Goal: Communication & Community: Ask a question

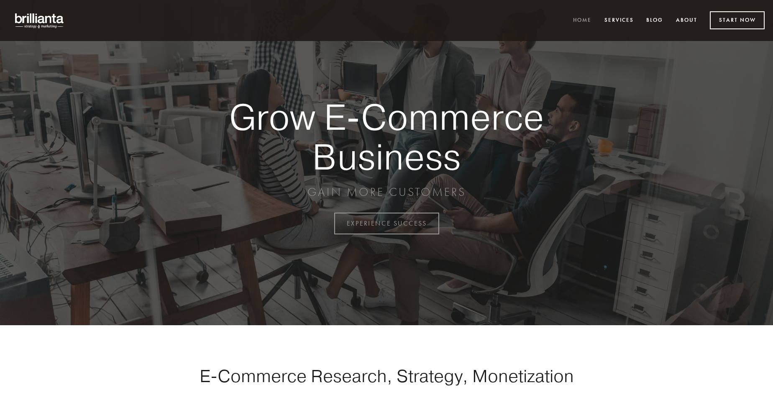
scroll to position [2193, 0]
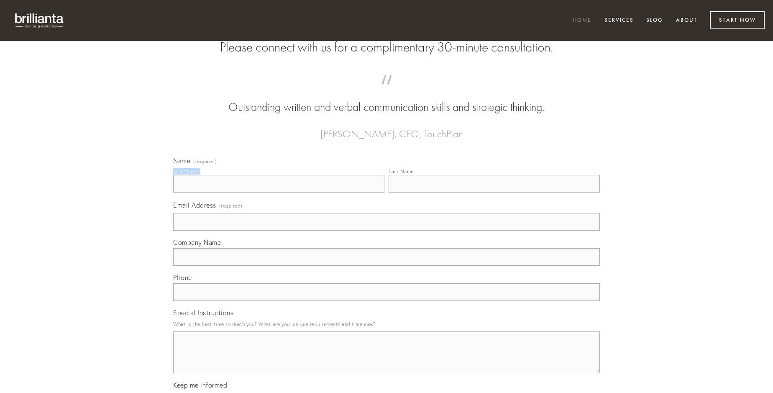
type input "[PERSON_NAME]"
click at [494, 192] on input "Last Name" at bounding box center [494, 184] width 211 height 18
type input "[PERSON_NAME]"
click at [387, 230] on input "Email Address (required)" at bounding box center [386, 222] width 427 height 18
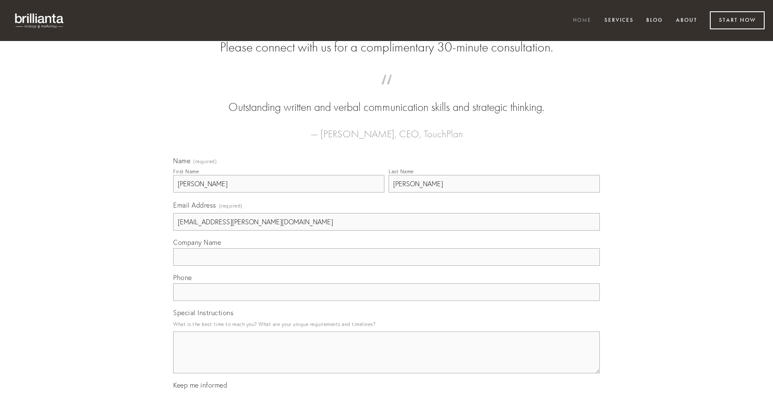
type input "[EMAIL_ADDRESS][PERSON_NAME][DOMAIN_NAME]"
click at [387, 266] on input "Company Name" at bounding box center [386, 257] width 427 height 18
type input "adimpleo"
click at [387, 301] on input "text" at bounding box center [386, 292] width 427 height 18
click at [387, 360] on textarea "Special Instructions" at bounding box center [386, 352] width 427 height 42
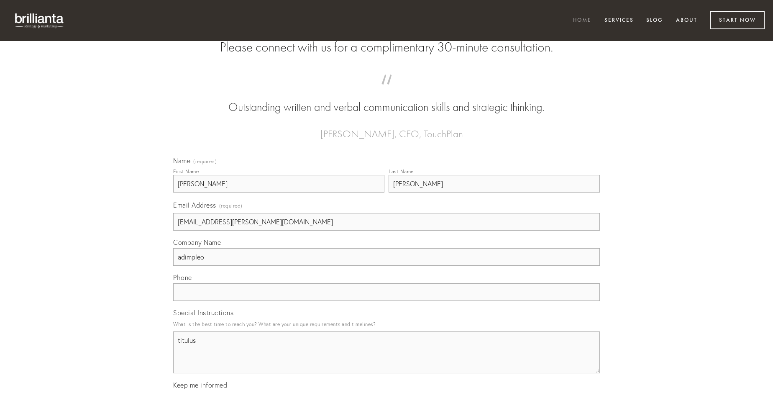
type textarea "titulus"
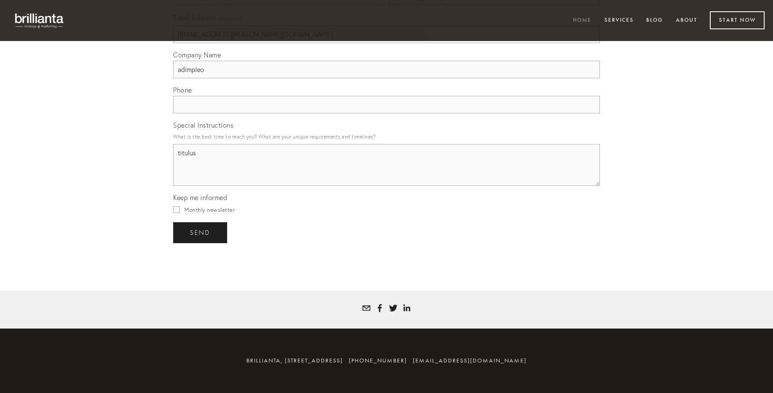
click at [201, 232] on span "send" at bounding box center [200, 233] width 20 height 8
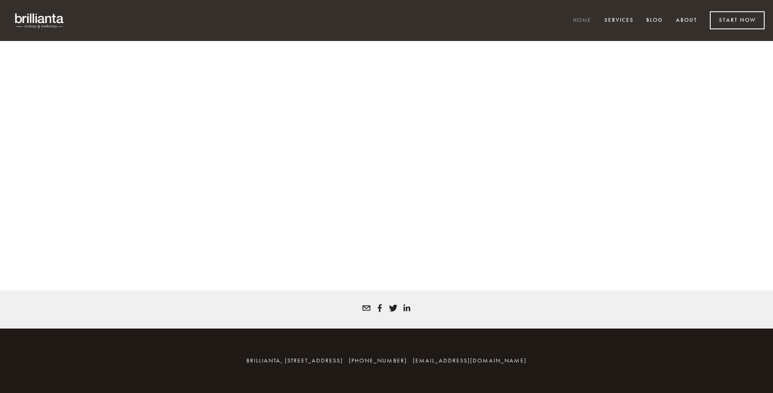
scroll to position [2182, 0]
